Goal: Check status

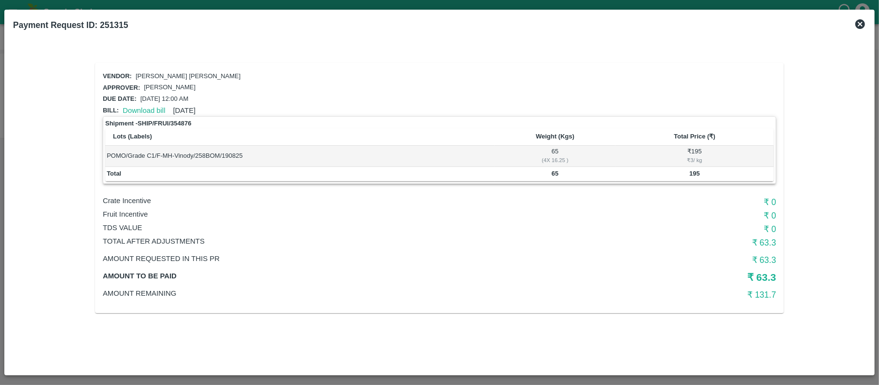
click at [555, 172] on b "65" at bounding box center [555, 173] width 7 height 7
copy b "65"
click at [693, 170] on b "195" at bounding box center [694, 173] width 11 height 7
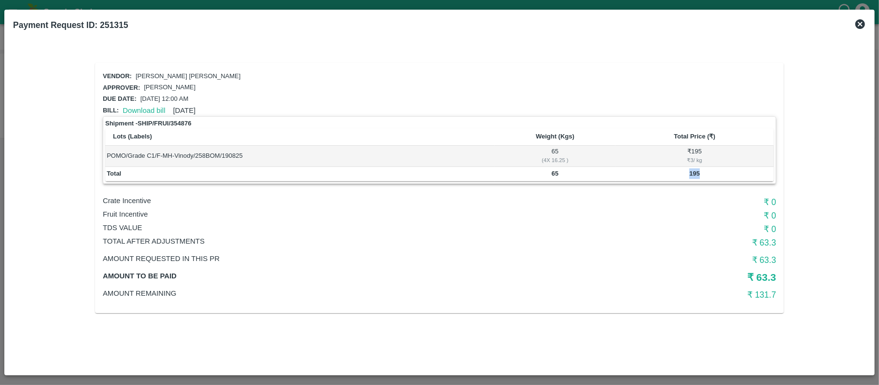
click at [693, 170] on b "195" at bounding box center [694, 173] width 11 height 7
copy b "195"
click at [552, 170] on b "65" at bounding box center [555, 173] width 7 height 7
copy b "65"
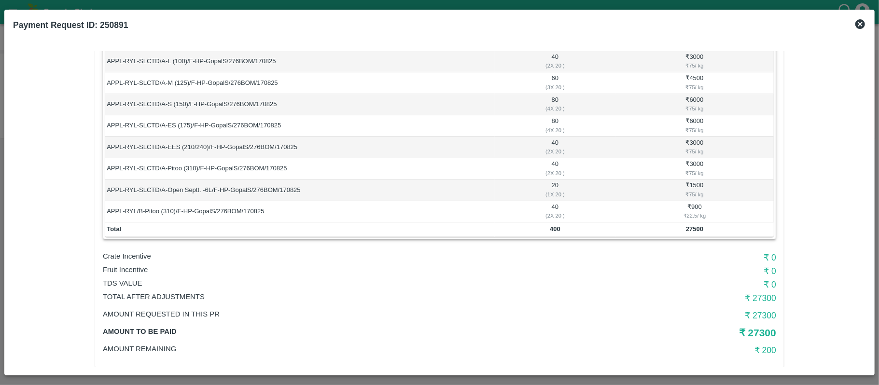
scroll to position [107, 0]
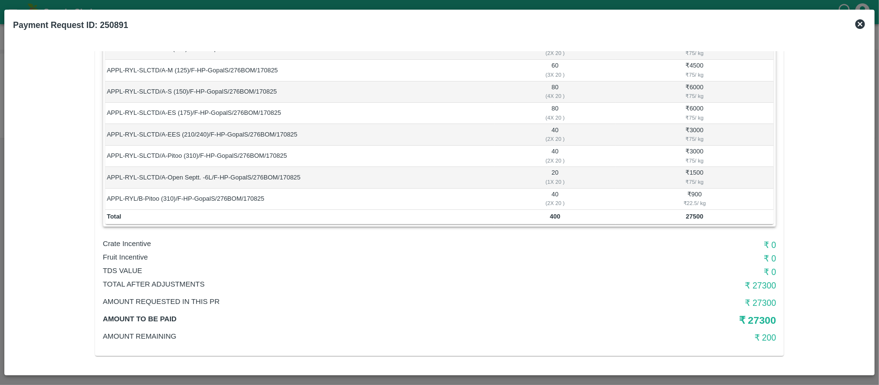
click at [553, 219] on td "400" at bounding box center [555, 217] width 121 height 14
click at [587, 219] on td "400" at bounding box center [555, 217] width 121 height 14
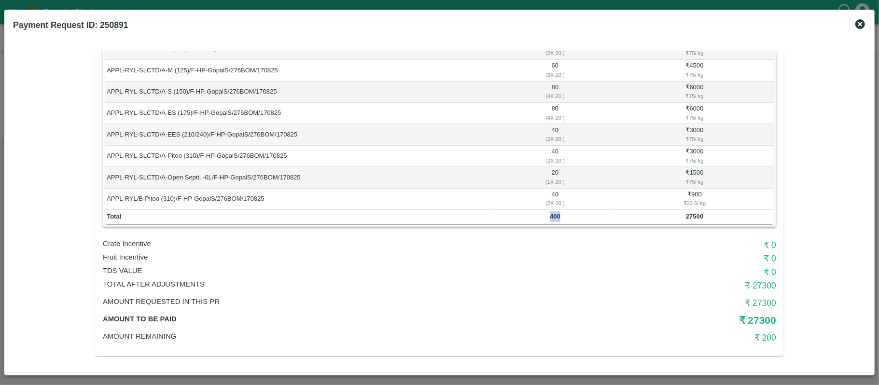
drag, startPoint x: 587, startPoint y: 219, endPoint x: 549, endPoint y: 227, distance: 38.4
click at [562, 224] on div "Shipment - SHIP/FRUI/354425 Lots (Labels) Weight (Kgs) Total Price (₹) APPL-RYL…" at bounding box center [439, 118] width 673 height 218
click at [579, 236] on div "Vendor: Gopal Singh Approver: Vikas Tiwari Due date: 17 Aug 2025, 12:00 AM Bill…" at bounding box center [439, 156] width 689 height 401
click at [559, 211] on td "400" at bounding box center [555, 217] width 121 height 14
click at [559, 217] on b "400" at bounding box center [555, 216] width 11 height 7
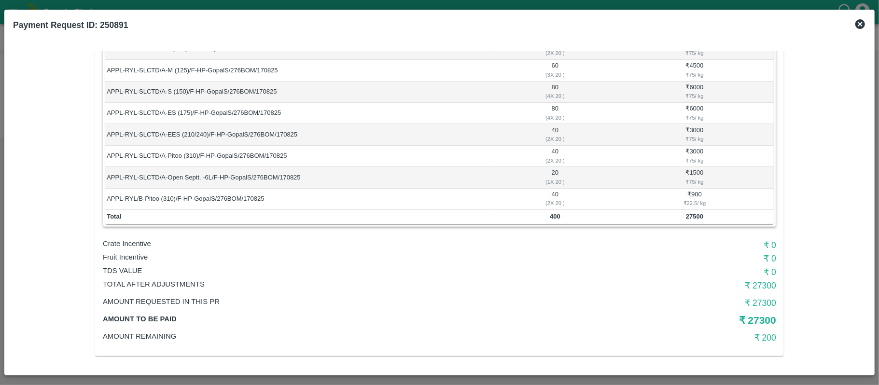
click at [559, 217] on b "400" at bounding box center [555, 216] width 11 height 7
click at [680, 226] on div "Shipment - SHIP/FRUI/354425 Lots (Labels) Weight (Kgs) Total Price (₹) APPL-RYL…" at bounding box center [439, 118] width 673 height 218
click at [681, 226] on div "Shipment - SHIP/FRUI/354425 Lots (Labels) Weight (Kgs) Total Price (₹) APPL-RYL…" at bounding box center [439, 118] width 673 height 218
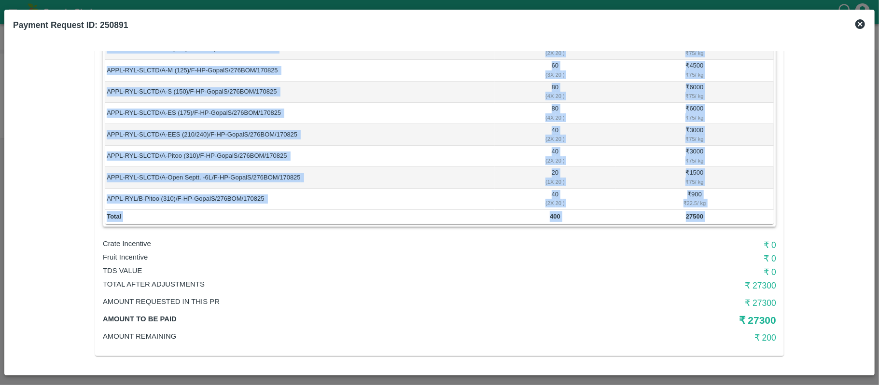
click at [681, 226] on div "Shipment - SHIP/FRUI/354425 Lots (Labels) Weight (Kgs) Total Price (₹) APPL-RYL…" at bounding box center [439, 118] width 673 height 218
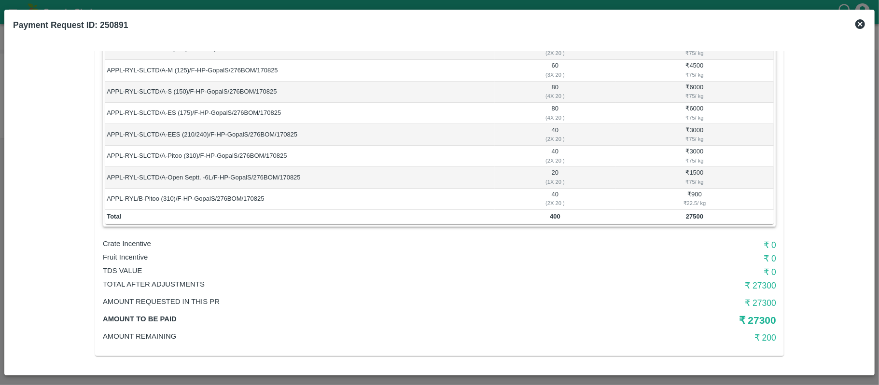
click at [622, 250] on h6 "₹ 0" at bounding box center [664, 245] width 224 height 14
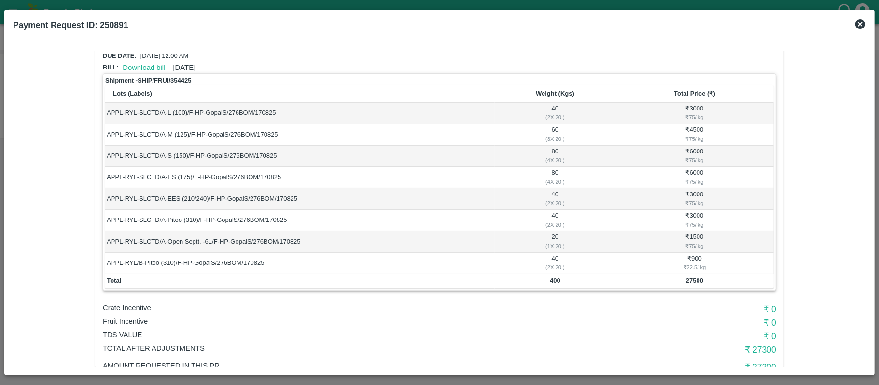
click at [553, 278] on b "400" at bounding box center [555, 280] width 11 height 7
copy b "400"
click at [695, 282] on b "27500" at bounding box center [694, 280] width 17 height 7
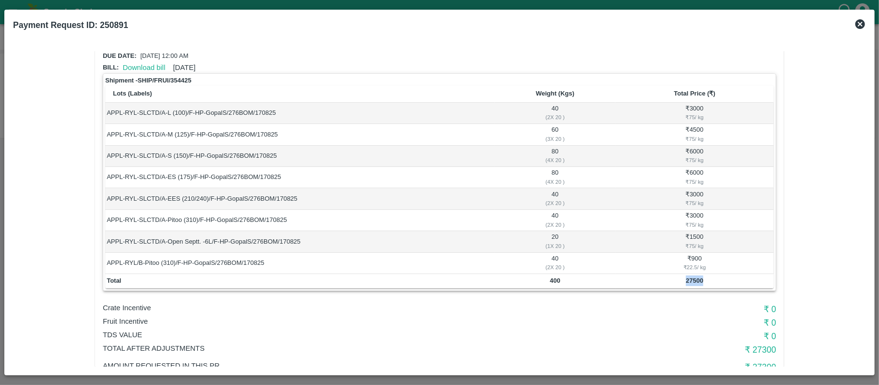
copy b "27500"
click at [553, 280] on b "400" at bounding box center [555, 280] width 11 height 7
copy b "400"
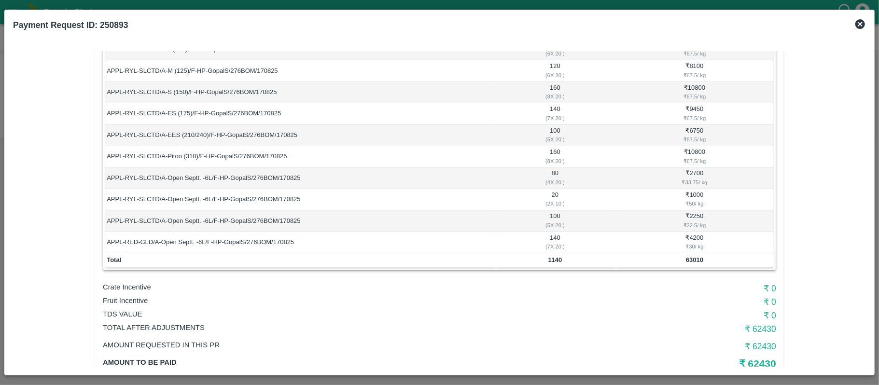
scroll to position [151, 0]
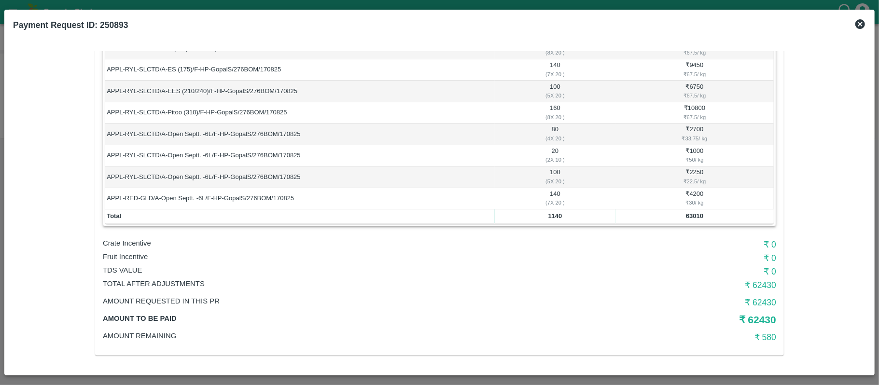
click at [551, 213] on b "1140" at bounding box center [555, 215] width 14 height 7
copy b "1140"
click at [691, 210] on td "63010" at bounding box center [694, 217] width 158 height 14
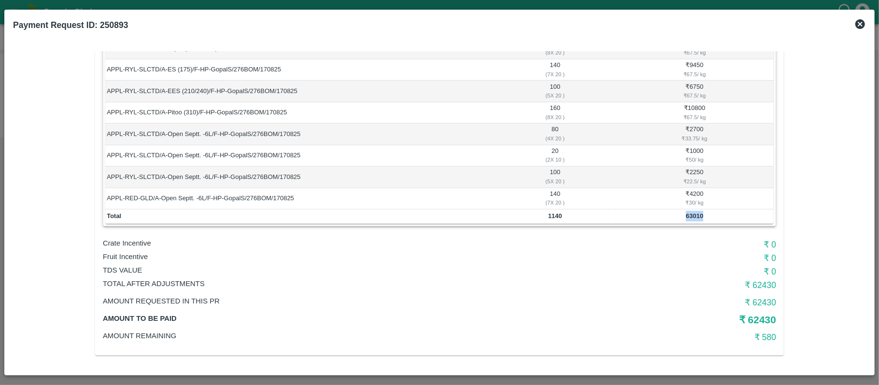
copy b "63010"
click at [548, 216] on b "1140" at bounding box center [555, 215] width 14 height 7
copy b "1140"
